Goal: Task Accomplishment & Management: Manage account settings

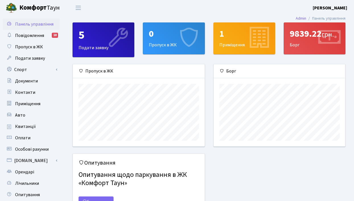
scroll to position [82, 131]
click at [36, 34] on span "Повідомлення" at bounding box center [29, 35] width 29 height 6
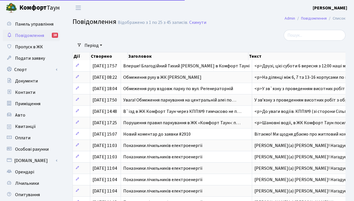
select select "25"
click at [197, 24] on link "Скинути" at bounding box center [197, 22] width 17 height 5
select select "25"
click at [27, 126] on span "Квитанції" at bounding box center [25, 127] width 21 height 6
click at [28, 150] on span "Особові рахунки" at bounding box center [32, 149] width 34 height 6
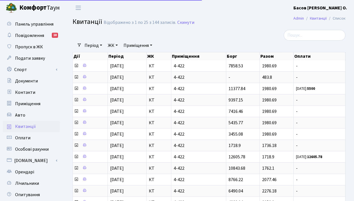
select select "25"
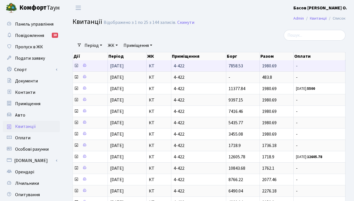
click at [77, 66] on icon at bounding box center [76, 65] width 5 height 5
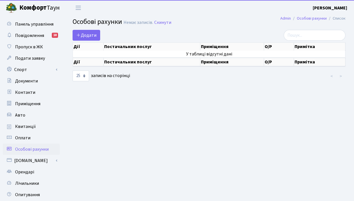
select select "25"
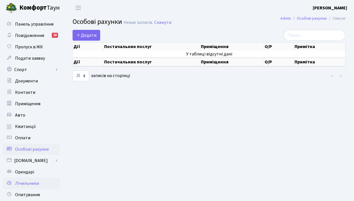
click at [25, 184] on span "Лічильники" at bounding box center [27, 183] width 24 height 6
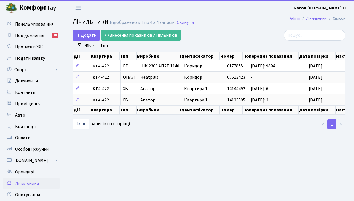
select select "25"
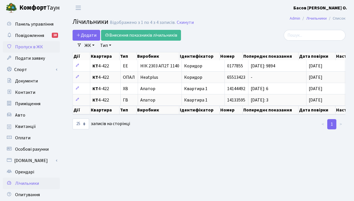
click at [34, 45] on span "Пропуск в ЖК" at bounding box center [29, 47] width 28 height 6
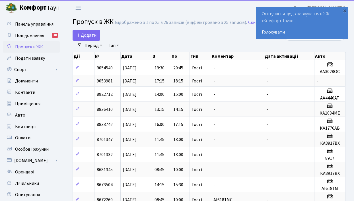
select select "25"
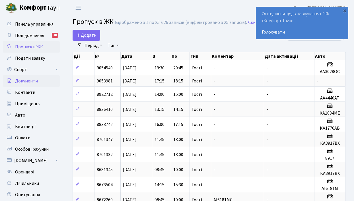
click at [21, 80] on span "Документи" at bounding box center [26, 81] width 23 height 6
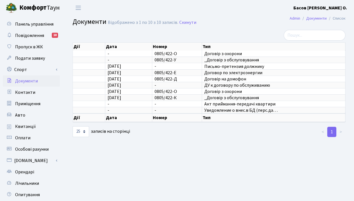
select select "25"
click at [195, 61] on td "0805/422-У" at bounding box center [177, 60] width 50 height 6
click at [213, 61] on span "_Договір з обслуговування" at bounding box center [273, 60] width 139 height 5
click at [180, 61] on td "0805/422-У" at bounding box center [177, 60] width 50 height 6
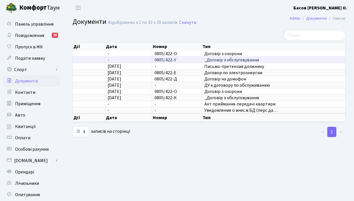
click at [180, 61] on td "0805/422-У" at bounding box center [177, 60] width 50 height 6
click at [19, 126] on span "Квитанції" at bounding box center [25, 127] width 21 height 6
click at [22, 128] on span "Квитанції" at bounding box center [25, 127] width 21 height 6
click at [22, 127] on span "Квитанції" at bounding box center [25, 127] width 21 height 6
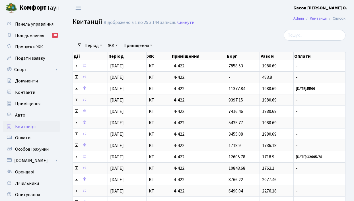
select select "25"
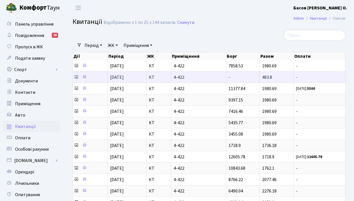
click at [76, 77] on icon at bounding box center [76, 77] width 5 height 5
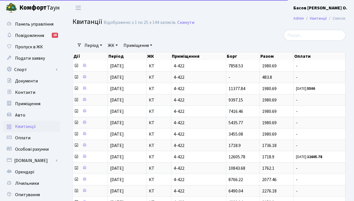
select select "25"
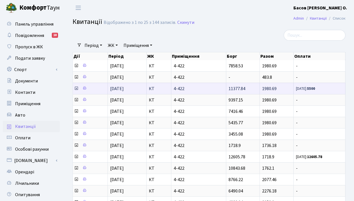
click at [77, 89] on icon at bounding box center [76, 88] width 5 height 5
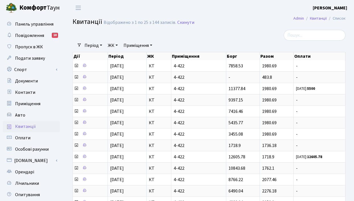
select select "25"
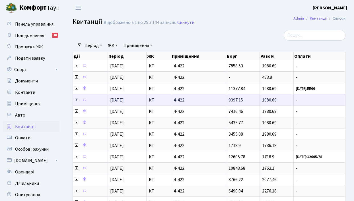
click at [76, 100] on icon at bounding box center [76, 100] width 5 height 5
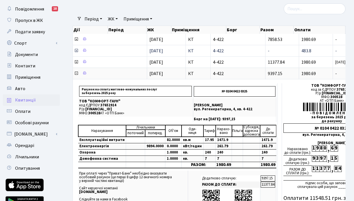
scroll to position [28, 0]
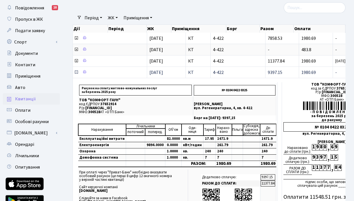
click at [76, 73] on icon at bounding box center [76, 72] width 5 height 5
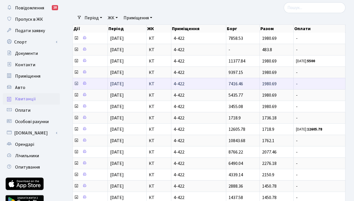
click at [77, 85] on icon at bounding box center [76, 83] width 5 height 5
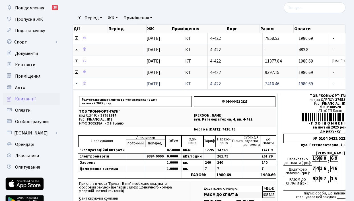
click at [77, 85] on icon at bounding box center [76, 83] width 5 height 5
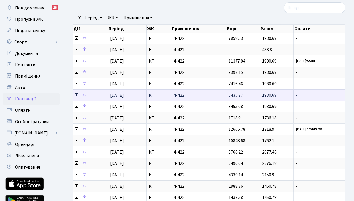
click at [77, 96] on icon at bounding box center [76, 95] width 5 height 5
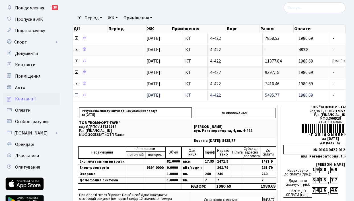
click at [77, 96] on icon at bounding box center [76, 95] width 5 height 5
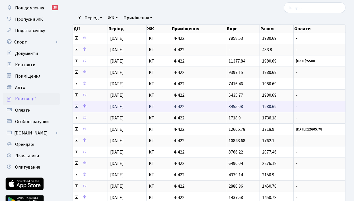
click at [76, 107] on icon at bounding box center [76, 106] width 5 height 5
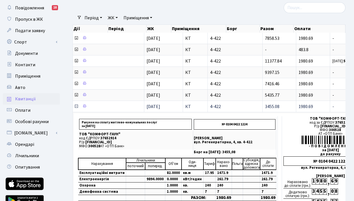
click at [76, 107] on icon at bounding box center [76, 106] width 5 height 5
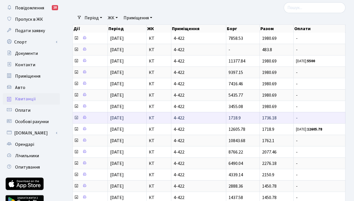
click at [76, 118] on icon at bounding box center [76, 118] width 5 height 5
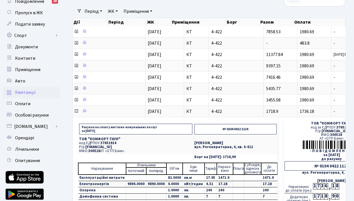
scroll to position [34, 0]
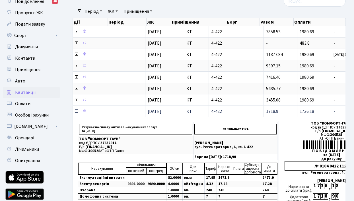
click at [76, 112] on icon at bounding box center [76, 111] width 5 height 5
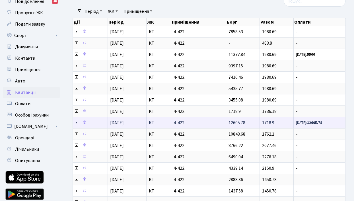
click at [77, 124] on icon at bounding box center [76, 122] width 5 height 5
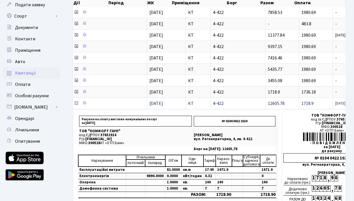
scroll to position [56, 0]
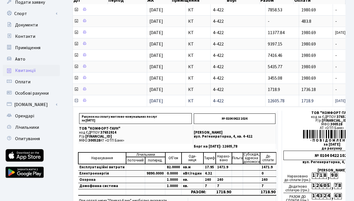
click at [76, 101] on icon at bounding box center [76, 100] width 5 height 5
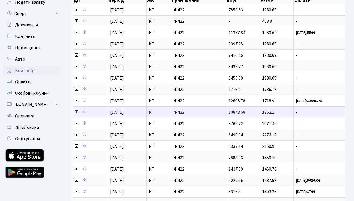
click at [76, 114] on icon at bounding box center [76, 112] width 5 height 5
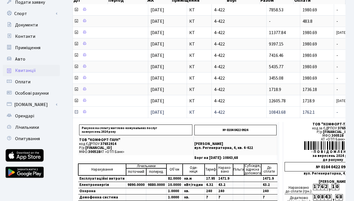
click at [76, 113] on icon at bounding box center [76, 112] width 5 height 5
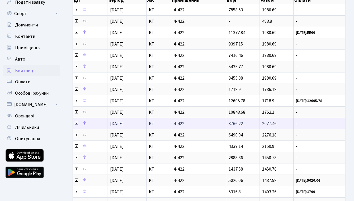
click at [76, 125] on icon at bounding box center [76, 123] width 5 height 5
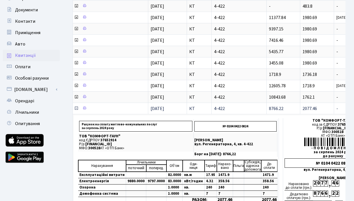
scroll to position [72, 0]
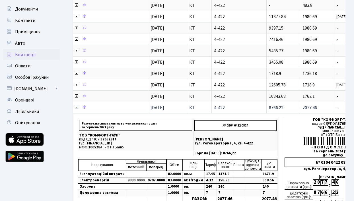
click at [76, 108] on icon at bounding box center [76, 107] width 5 height 5
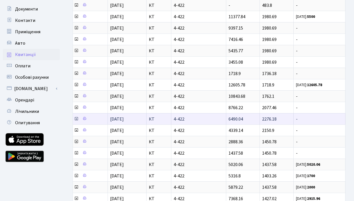
click at [76, 120] on icon at bounding box center [76, 119] width 5 height 5
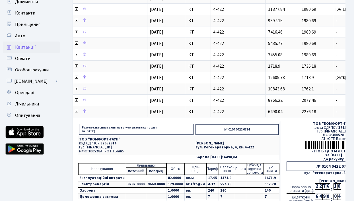
scroll to position [82, 0]
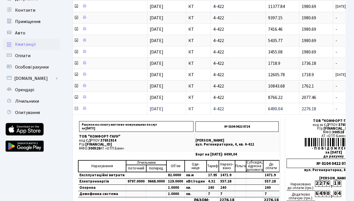
click at [77, 110] on icon at bounding box center [76, 108] width 5 height 5
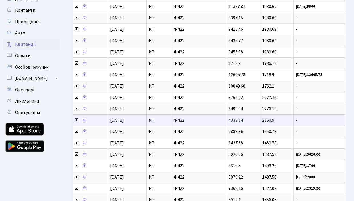
click at [76, 122] on icon at bounding box center [76, 120] width 5 height 5
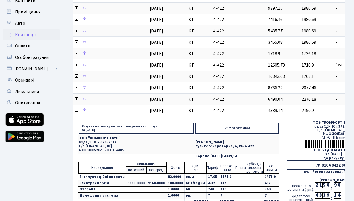
scroll to position [92, 0]
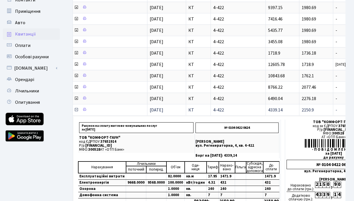
click at [76, 110] on icon at bounding box center [76, 110] width 5 height 5
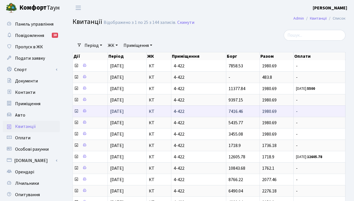
scroll to position [0, 0]
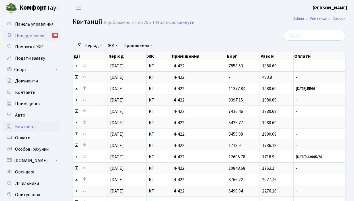
click at [27, 35] on span "Повідомлення" at bounding box center [29, 35] width 29 height 6
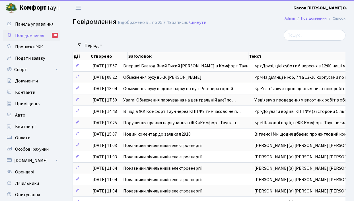
select select "25"
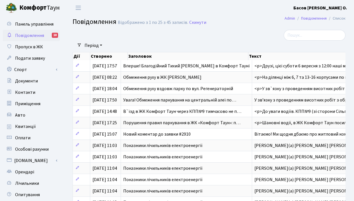
click at [54, 34] on div "18" at bounding box center [55, 35] width 6 height 5
select select "25"
click at [202, 23] on link "Скинути" at bounding box center [197, 22] width 17 height 5
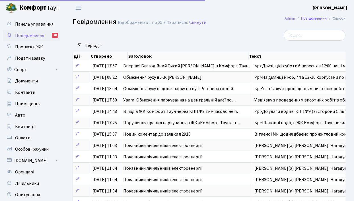
select select "25"
click at [202, 23] on link "Скинути" at bounding box center [197, 22] width 17 height 5
select select "25"
click at [202, 23] on link "Скинути" at bounding box center [197, 22] width 17 height 5
select select "25"
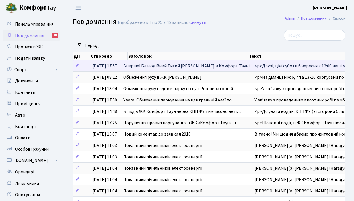
click at [141, 65] on span "Вперше! Благодійний Тихий [PERSON_NAME] в Комфорт Тауні" at bounding box center [186, 66] width 126 height 6
